Goal: Task Accomplishment & Management: Complete application form

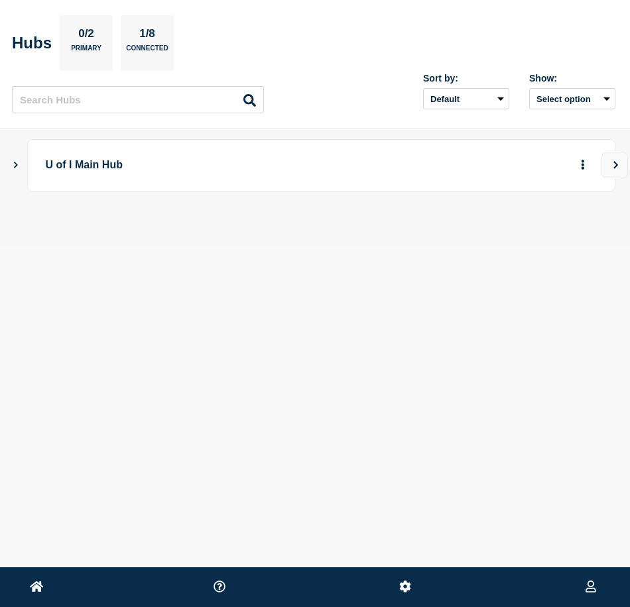
click at [13, 167] on icon "Show Connected Hubs" at bounding box center [15, 164] width 9 height 7
click at [583, 228] on icon "More actions" at bounding box center [583, 231] width 3 height 10
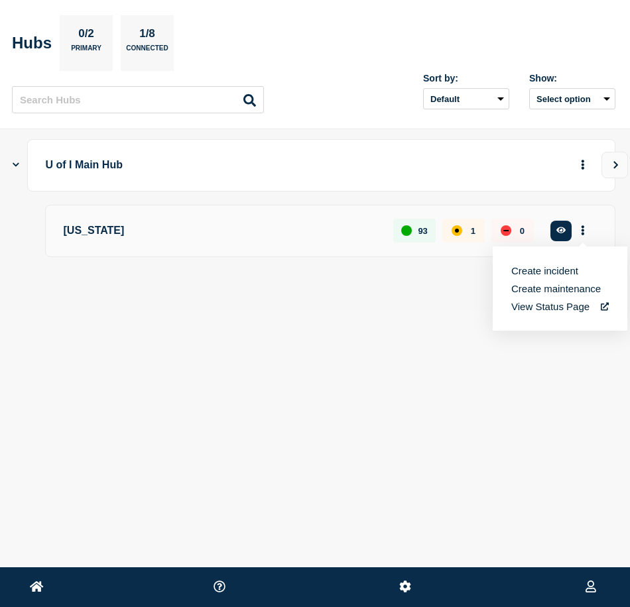
click at [565, 287] on button "Create maintenance" at bounding box center [556, 288] width 90 height 11
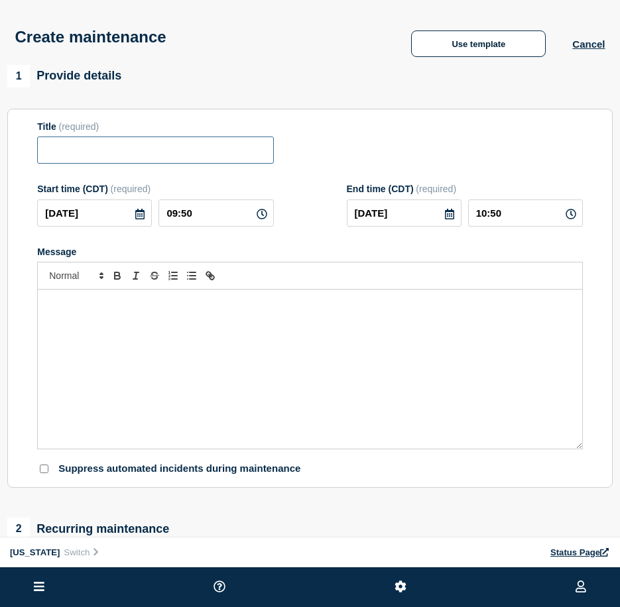
click at [147, 158] on input "Title" at bounding box center [155, 150] width 236 height 27
paste input "Firmware upgrade on AN-RRB border routers"
type input "Firmware upgrade on AN-RRB border routers"
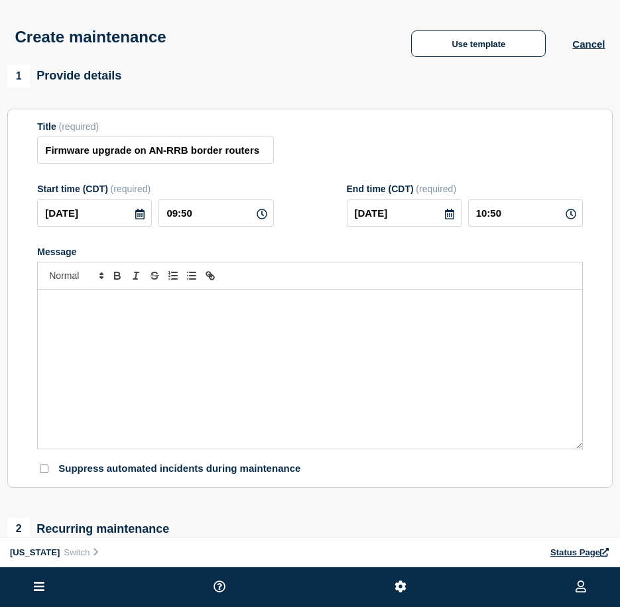
click at [139, 218] on icon at bounding box center [140, 214] width 11 height 11
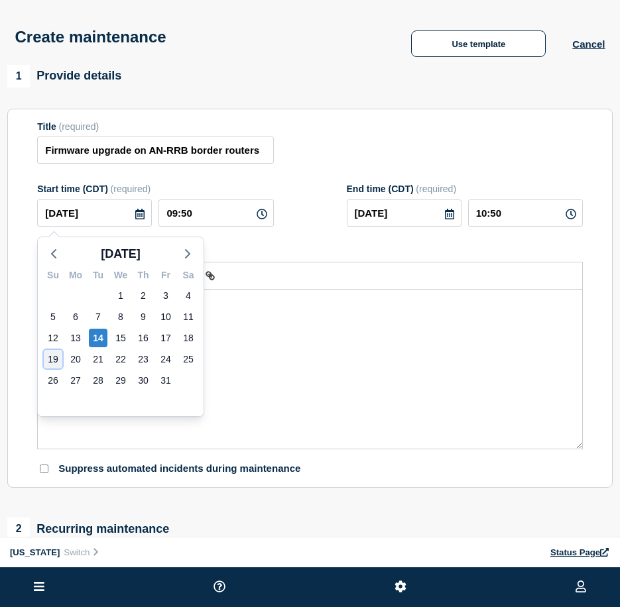
click at [50, 356] on div "19" at bounding box center [53, 359] width 19 height 19
type input "[DATE]"
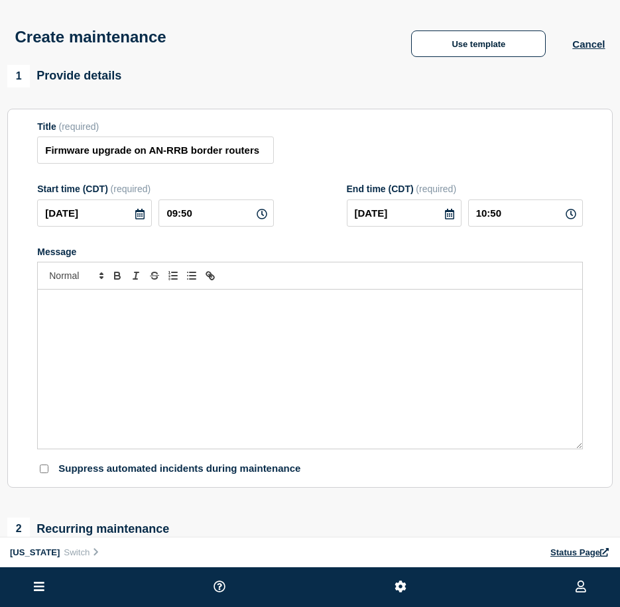
click at [265, 219] on icon at bounding box center [262, 214] width 11 height 11
click at [174, 216] on input "09:50" at bounding box center [215, 213] width 115 height 27
click at [316, 247] on form "Title (required) Firmware upgrade on AN-RRB border routers Start time (CDT) (re…" at bounding box center [310, 298] width 546 height 355
click at [172, 218] on input "_6:00" at bounding box center [215, 213] width 115 height 27
type input "06:00"
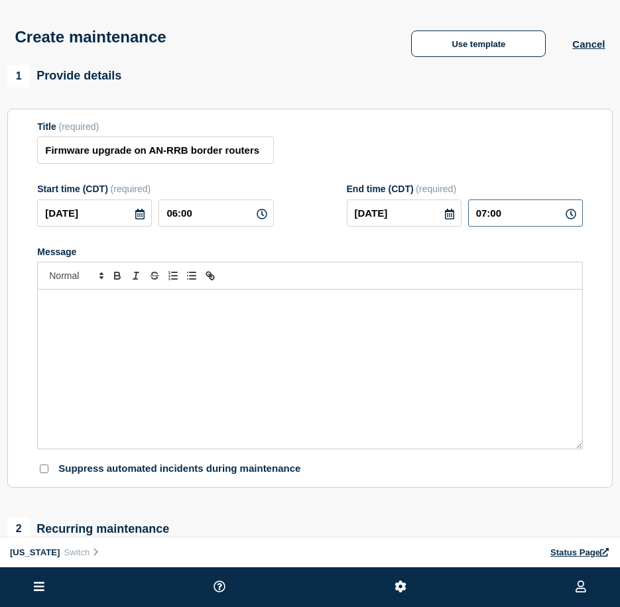
click at [484, 219] on input "07:00" at bounding box center [525, 213] width 115 height 27
type input "12:00"
click at [295, 235] on form "Title (required) Firmware upgrade on AN-RRB border routers Start time (CDT) (re…" at bounding box center [310, 298] width 546 height 355
drag, startPoint x: 263, startPoint y: 152, endPoint x: 64, endPoint y: 191, distance: 202.7
click at [18, 158] on section "Title (required) Firmware upgrade on AN-RRB border routers Start time (CDT) (re…" at bounding box center [309, 299] width 605 height 380
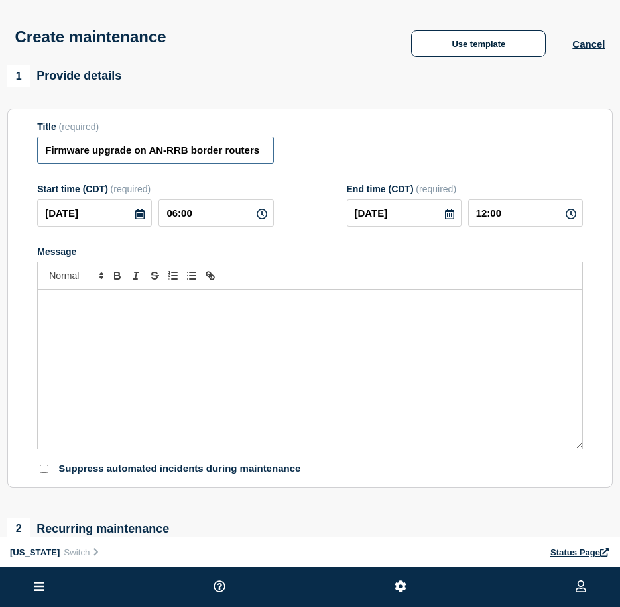
paste input "RRB Datacenter Network Maintenance"
type input "RRB Datacenter Network Maintenance"
click at [215, 404] on div "Message" at bounding box center [310, 369] width 544 height 159
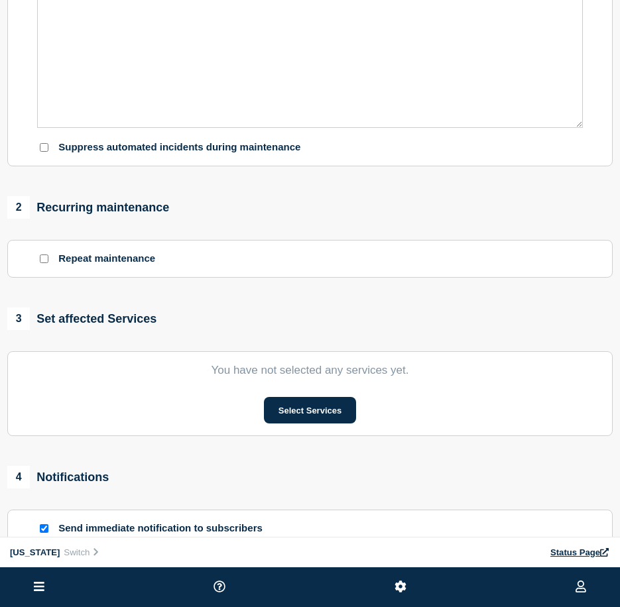
scroll to position [332, 0]
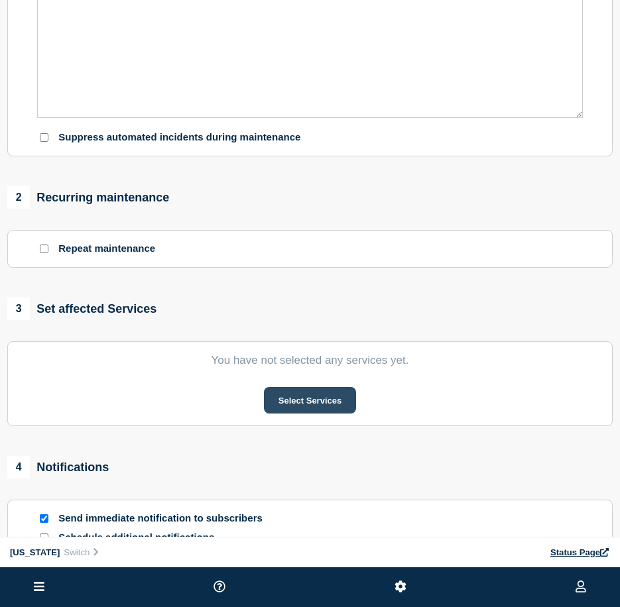
click at [337, 404] on button "Select Services" at bounding box center [310, 400] width 92 height 27
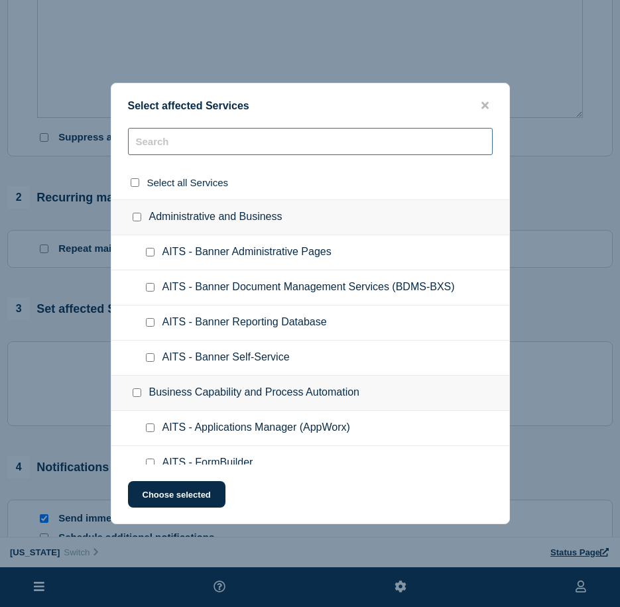
click at [209, 145] on input "text" at bounding box center [310, 141] width 365 height 27
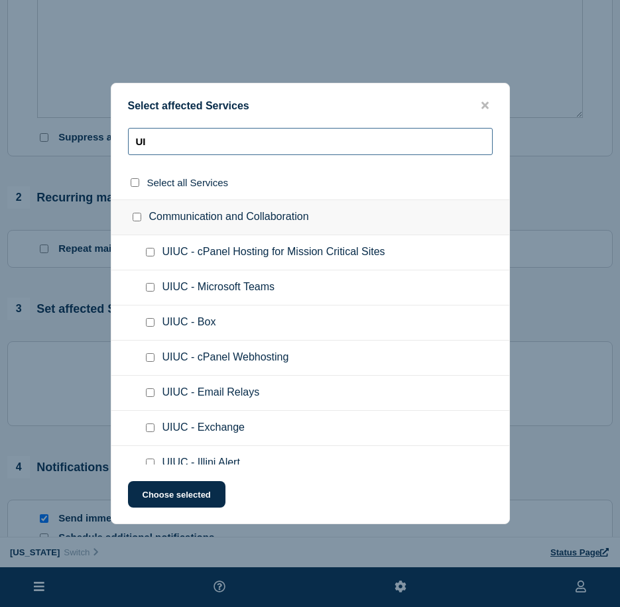
type input "U"
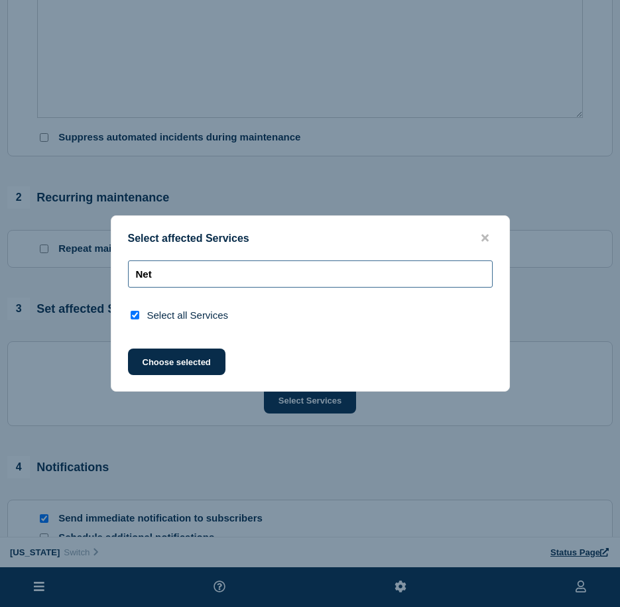
type input "Neto"
checkbox input "true"
type input "Net"
checkbox input "false"
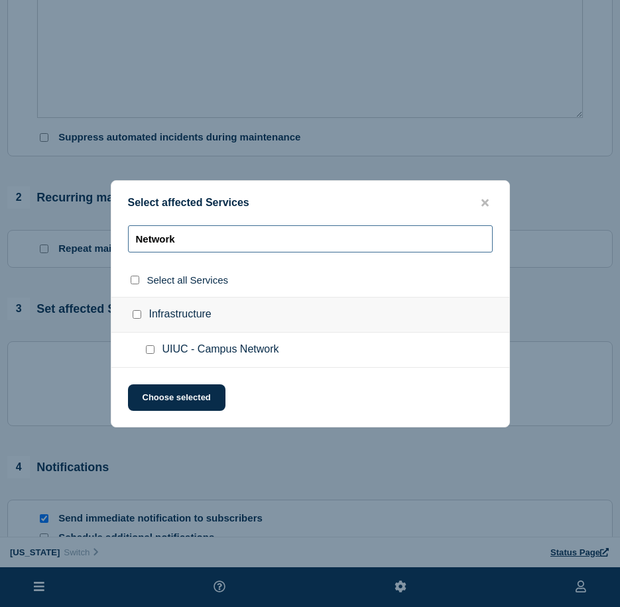
type input "Network"
click at [151, 351] on input "UIUC - Campus Network checkbox" at bounding box center [150, 349] width 9 height 9
checkbox input "true"
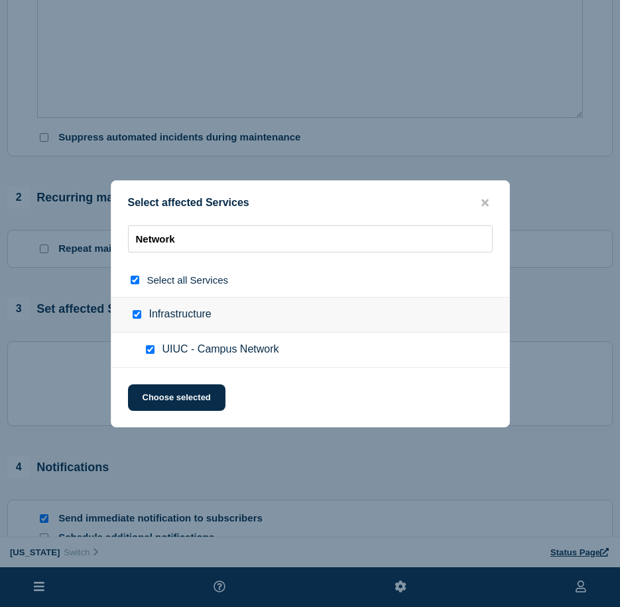
checkbox input "true"
click at [174, 398] on button "Choose selected" at bounding box center [176, 398] width 97 height 27
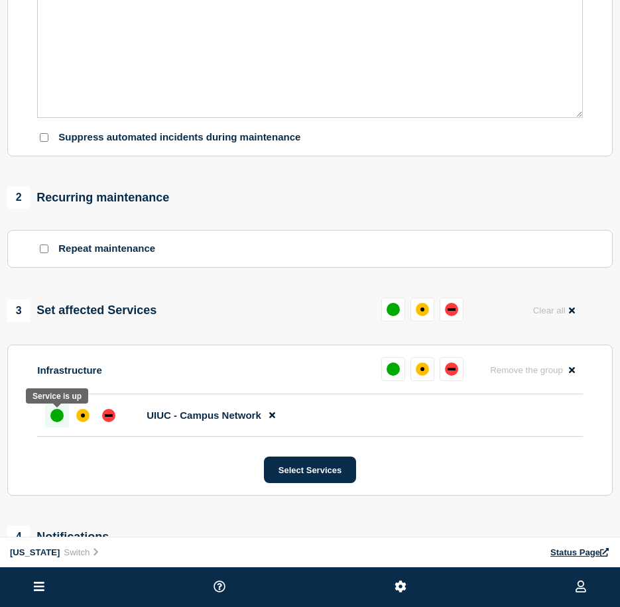
click at [53, 420] on div "up" at bounding box center [56, 415] width 13 height 13
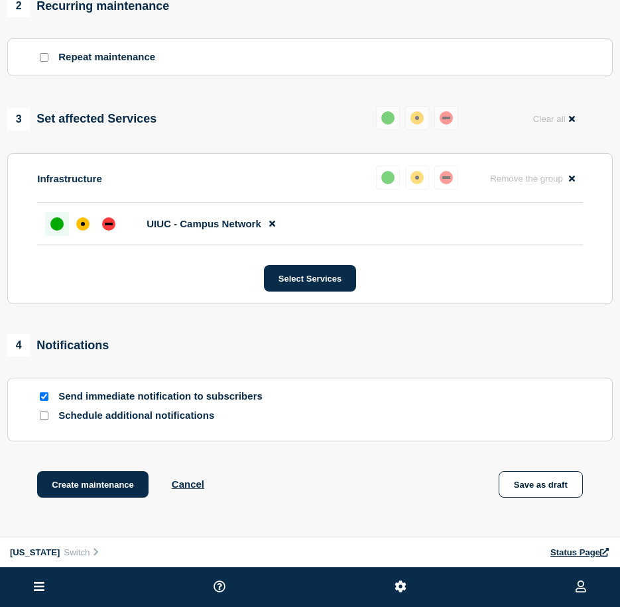
scroll to position [530, 0]
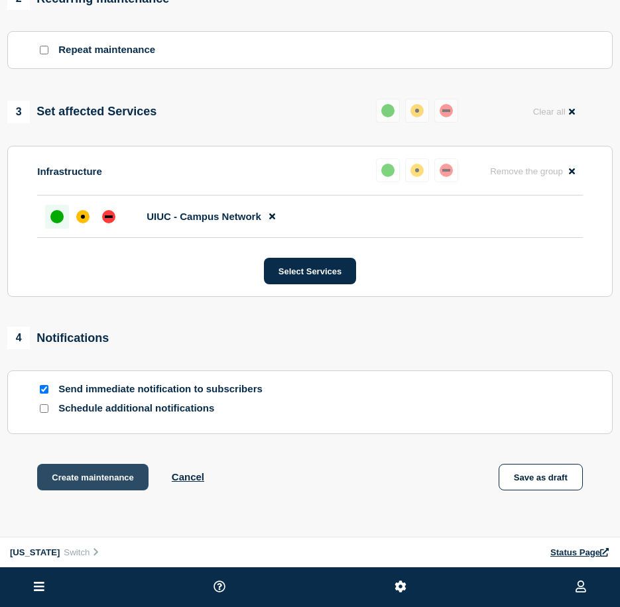
click at [105, 487] on button "Create maintenance" at bounding box center [92, 477] width 111 height 27
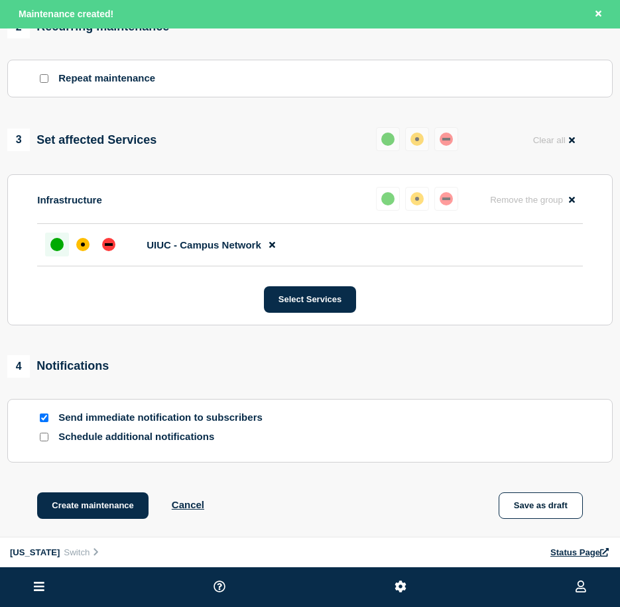
scroll to position [558, 0]
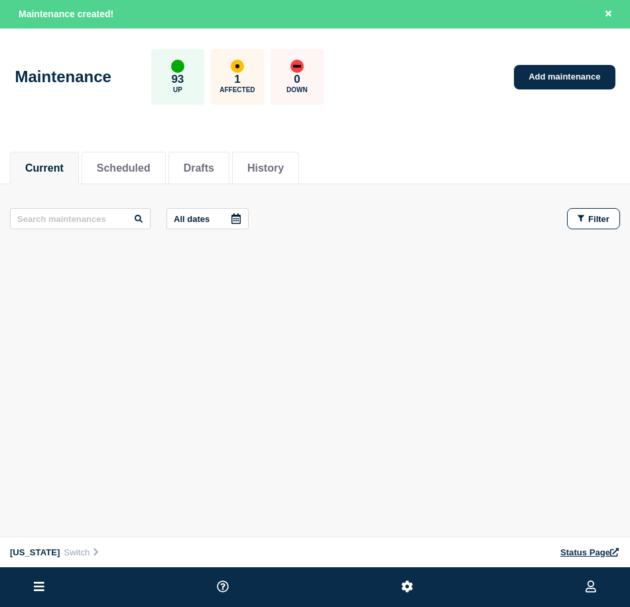
click at [229, 318] on div "Current Scheduled Drafts History Current Scheduled Drafts History All dates Fil…" at bounding box center [315, 251] width 630 height 225
drag, startPoint x: 60, startPoint y: 100, endPoint x: 43, endPoint y: 117, distance: 23.9
click at [60, 99] on div "Maintenance 93 Up 1 Affected 0 Down" at bounding box center [169, 77] width 308 height 56
click at [64, 359] on div "Current Scheduled Drafts History Current Scheduled Drafts History All dates Fil…" at bounding box center [315, 251] width 630 height 225
drag, startPoint x: 378, startPoint y: 82, endPoint x: 416, endPoint y: 36, distance: 58.8
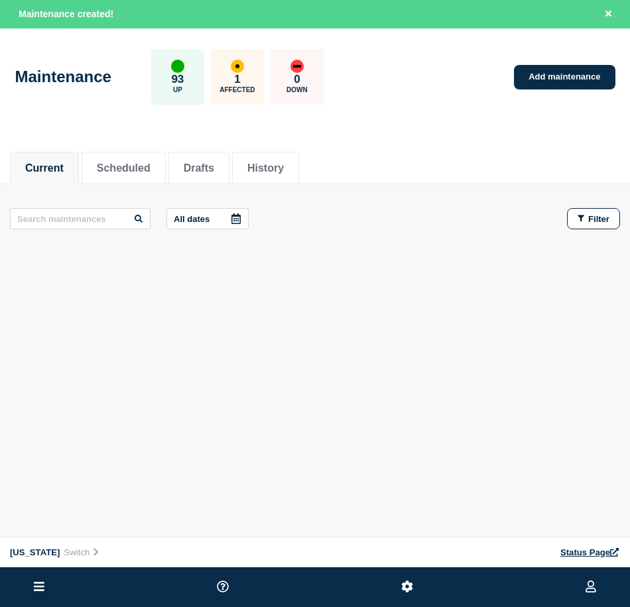
click at [379, 82] on div "Maintenance 93 Up 1 Affected 0 Down Add maintenance" at bounding box center [315, 72] width 630 height 81
